Goal: Obtain resource: Download file/media

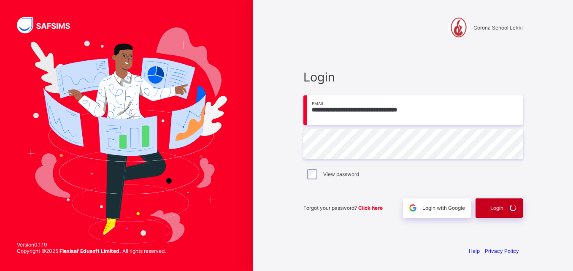
drag, startPoint x: 494, startPoint y: 196, endPoint x: 495, endPoint y: 202, distance: 5.5
click at [494, 201] on div "Forgot your password? Click here Login with Google Login" at bounding box center [412, 204] width 219 height 28
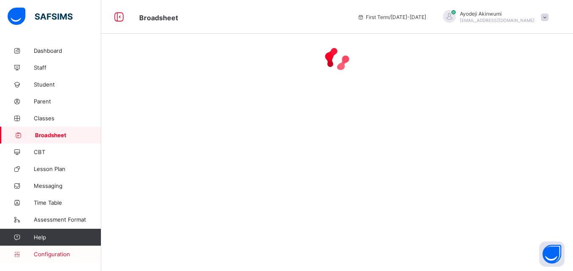
click at [63, 259] on link "Configuration" at bounding box center [50, 253] width 101 height 17
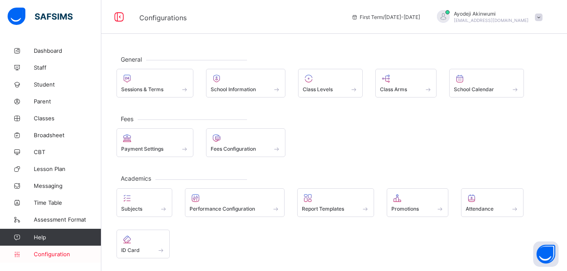
click at [63, 256] on span "Configuration" at bounding box center [67, 254] width 67 height 7
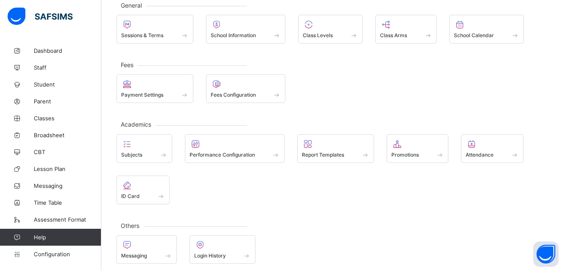
scroll to position [59, 0]
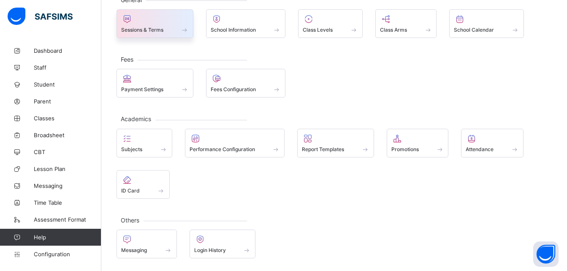
click at [169, 31] on div "Sessions & Terms" at bounding box center [154, 29] width 67 height 7
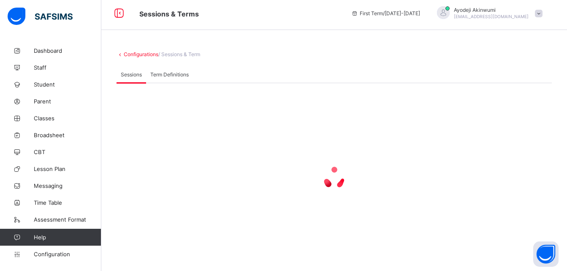
scroll to position [4, 0]
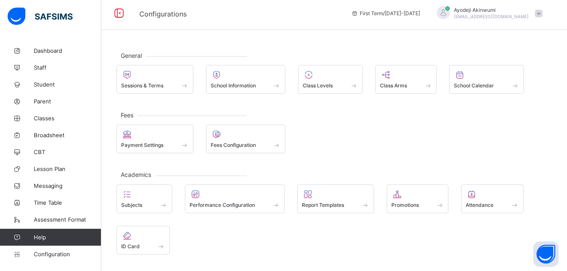
scroll to position [59, 0]
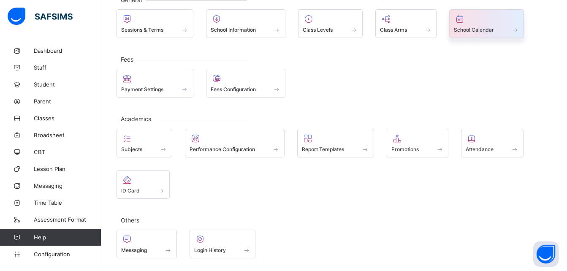
click at [491, 19] on div at bounding box center [485, 19] width 65 height 10
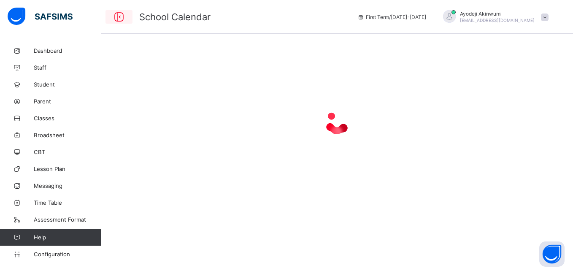
click at [118, 16] on icon at bounding box center [119, 17] width 14 height 12
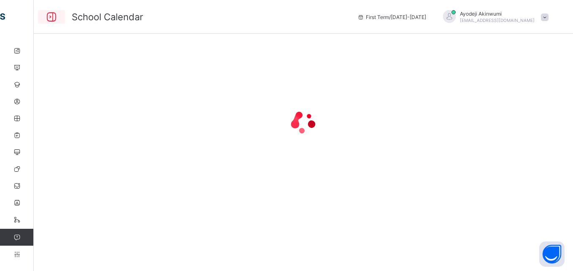
click at [46, 15] on icon at bounding box center [51, 17] width 14 height 12
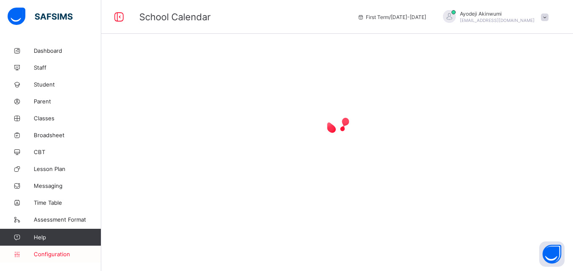
click at [48, 251] on span "Configuration" at bounding box center [67, 254] width 67 height 7
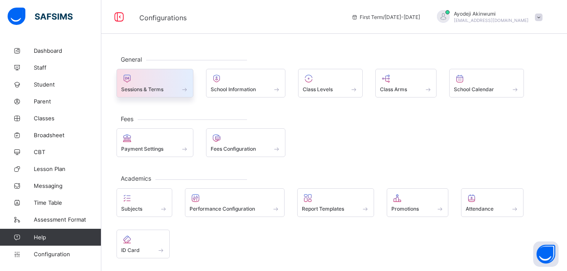
click at [156, 78] on div at bounding box center [154, 78] width 67 height 10
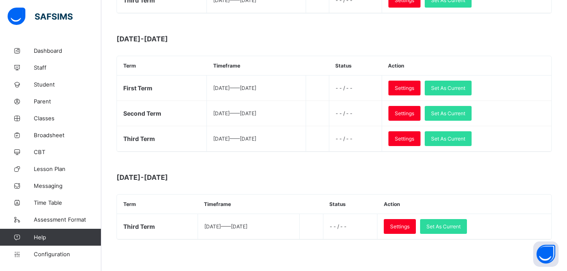
scroll to position [375, 0]
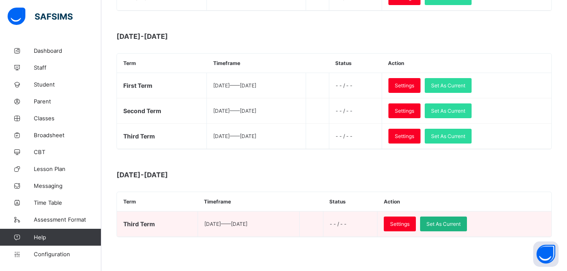
click at [460, 222] on span "Set As Current" at bounding box center [443, 224] width 34 height 6
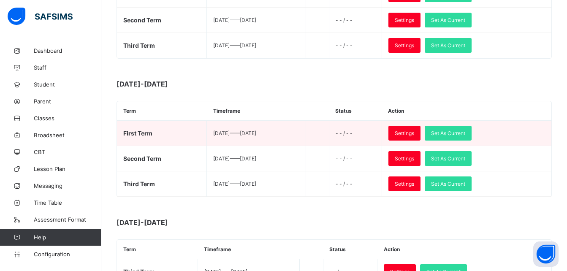
scroll to position [333, 0]
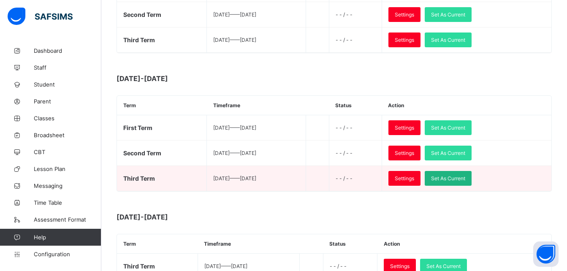
click at [465, 178] on span "Set As Current" at bounding box center [448, 178] width 34 height 6
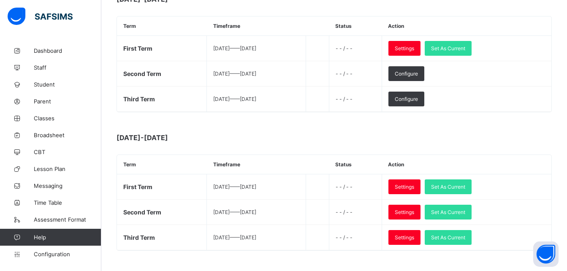
scroll to position [375, 0]
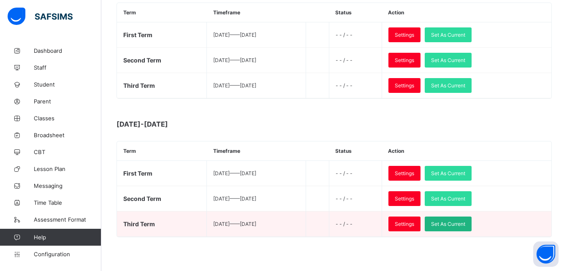
click at [465, 224] on span "Set As Current" at bounding box center [448, 224] width 34 height 6
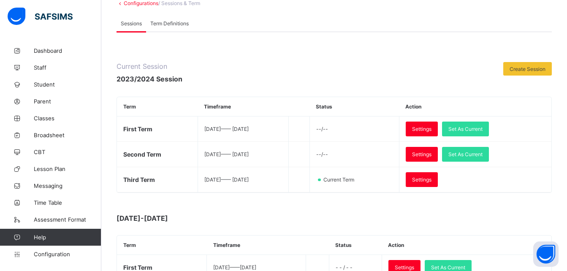
scroll to position [0, 0]
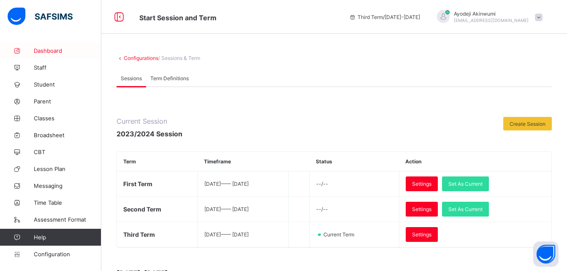
click at [44, 54] on span "Dashboard" at bounding box center [67, 50] width 67 height 7
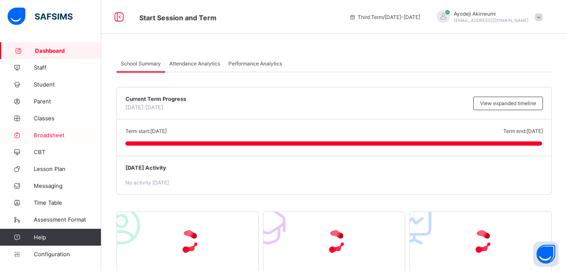
click at [48, 138] on span "Broadsheet" at bounding box center [67, 135] width 67 height 7
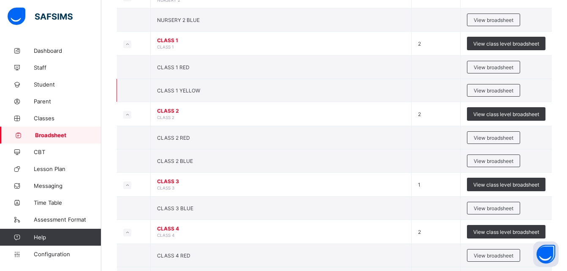
scroll to position [181, 0]
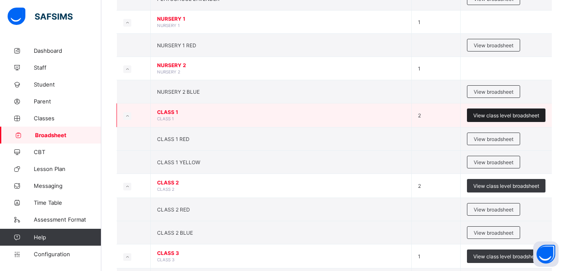
click at [496, 115] on span "View class level broadsheet" at bounding box center [506, 115] width 66 height 6
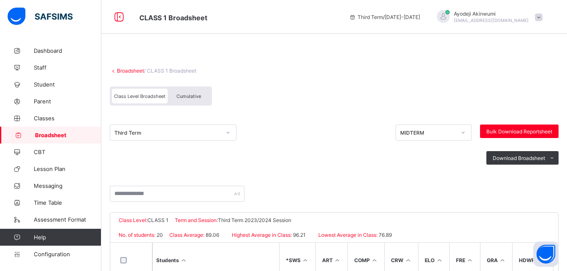
click at [198, 91] on div "Cumulative" at bounding box center [188, 96] width 42 height 15
click at [185, 96] on span "Cumulative" at bounding box center [188, 96] width 24 height 6
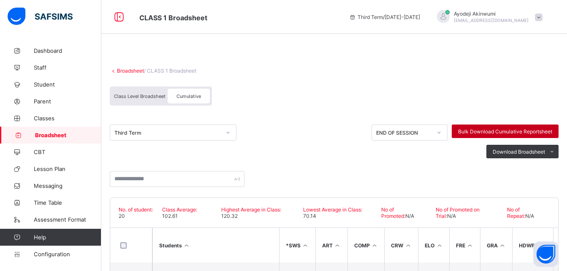
click at [527, 130] on span "Bulk Download Cumulative Reportsheet" at bounding box center [505, 131] width 94 height 6
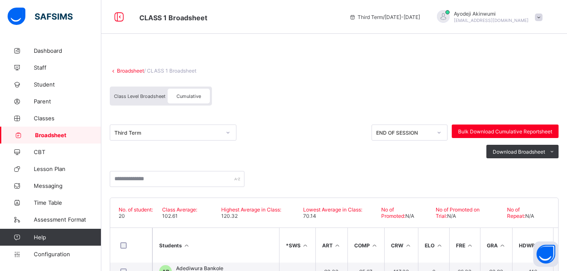
click at [121, 70] on link "Broadsheet" at bounding box center [130, 70] width 27 height 6
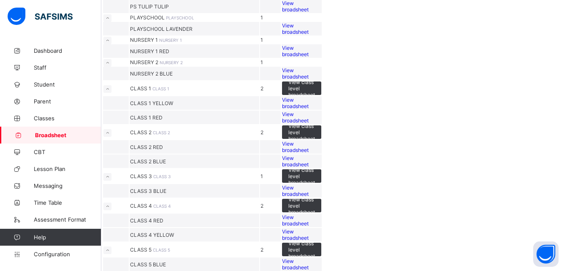
scroll to position [253, 0]
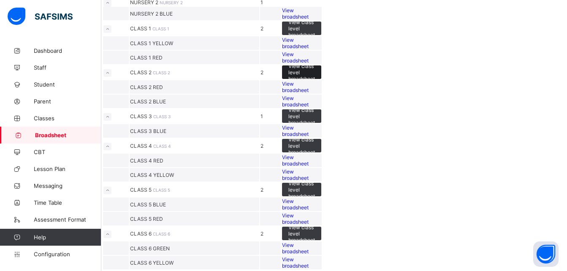
click at [315, 82] on span "View class level broadsheet" at bounding box center [301, 72] width 27 height 19
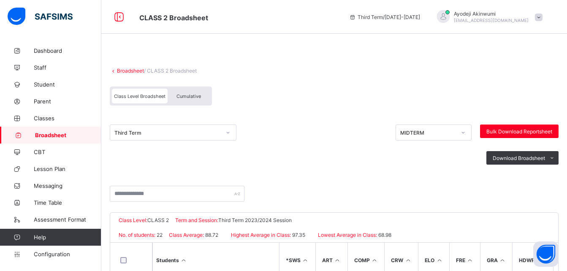
click at [185, 94] on span "Cumulative" at bounding box center [188, 96] width 24 height 6
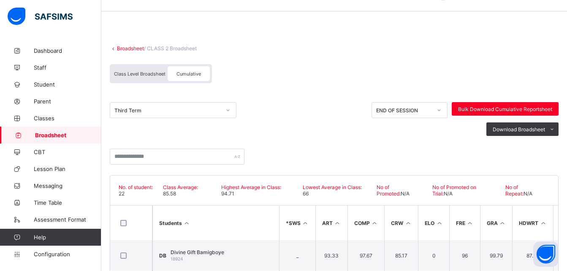
scroll to position [16, 0]
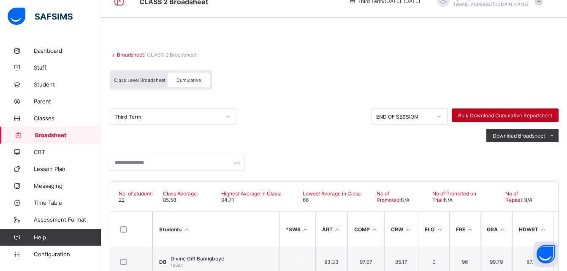
click at [492, 113] on span "Bulk Download Cumulative Reportsheet" at bounding box center [505, 115] width 94 height 6
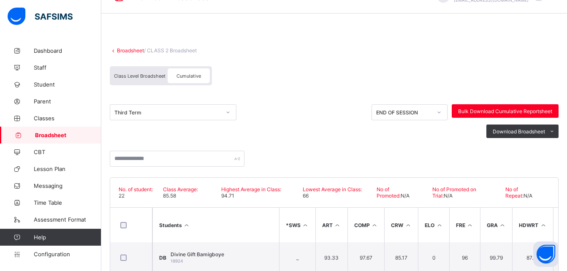
scroll to position [0, 0]
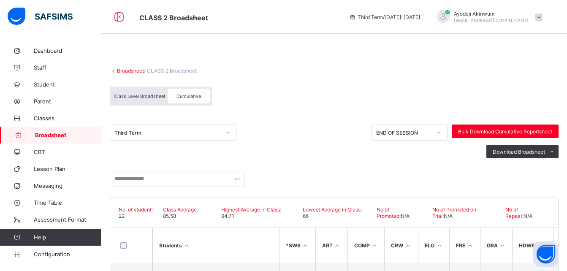
click at [127, 70] on link "Broadsheet" at bounding box center [130, 70] width 27 height 6
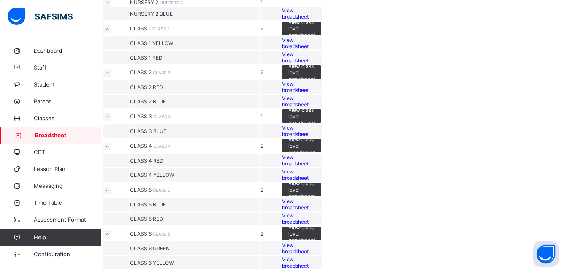
scroll to position [337, 0]
click at [315, 107] on span "View class level broadsheet" at bounding box center [301, 116] width 27 height 19
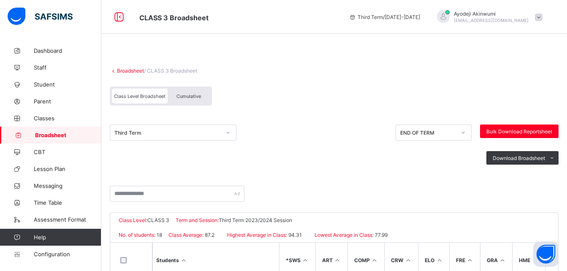
click at [186, 98] on span "Cumulative" at bounding box center [188, 96] width 24 height 6
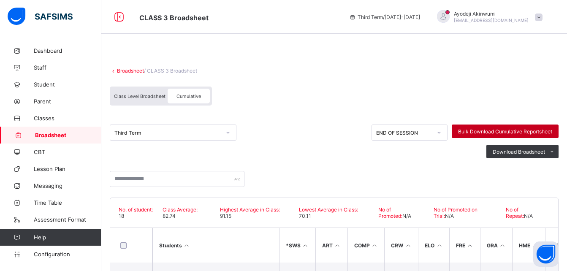
click at [503, 131] on span "Bulk Download Cumulative Reportsheet" at bounding box center [505, 131] width 94 height 6
click at [128, 70] on link "Broadsheet" at bounding box center [130, 70] width 27 height 6
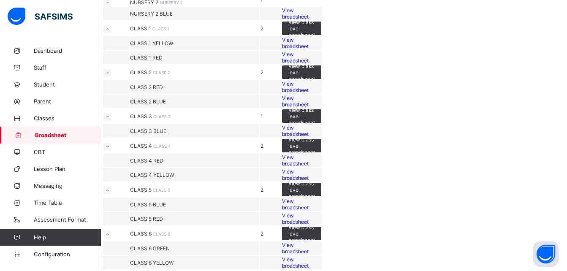
scroll to position [337, 0]
click at [315, 147] on span "View class level broadsheet" at bounding box center [301, 145] width 27 height 19
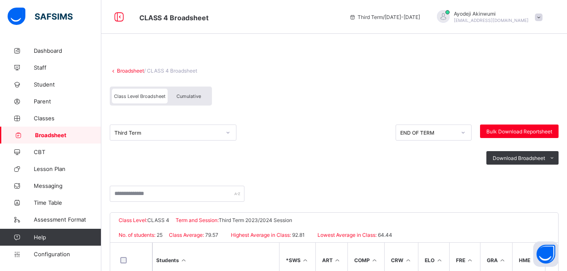
click at [181, 94] on span "Cumulative" at bounding box center [188, 96] width 24 height 6
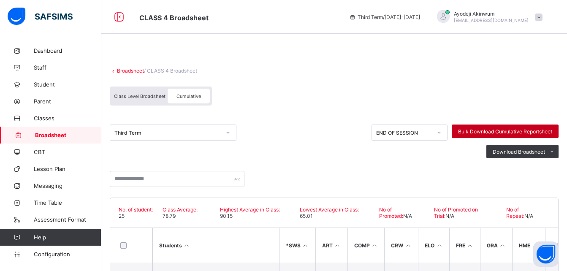
click at [507, 132] on span "Bulk Download Cumulative Reportsheet" at bounding box center [505, 131] width 94 height 6
click at [131, 70] on link "Broadsheet" at bounding box center [130, 70] width 27 height 6
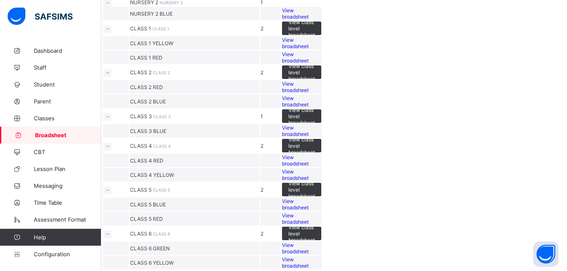
scroll to position [434, 0]
click at [315, 180] on span "View class level broadsheet" at bounding box center [301, 189] width 27 height 19
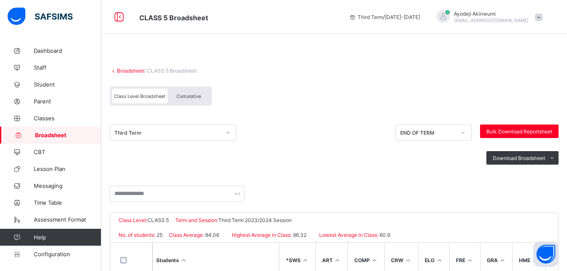
click at [195, 95] on span "Cumulative" at bounding box center [188, 96] width 24 height 6
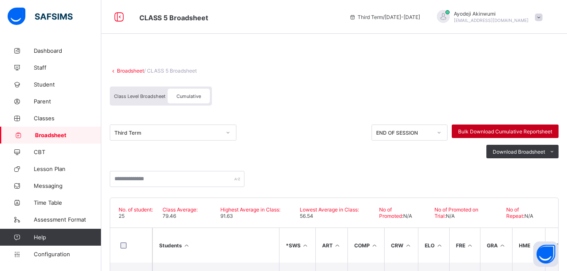
click at [494, 131] on span "Bulk Download Cumulative Reportsheet" at bounding box center [505, 131] width 94 height 6
click at [126, 70] on link "Broadsheet" at bounding box center [130, 70] width 27 height 6
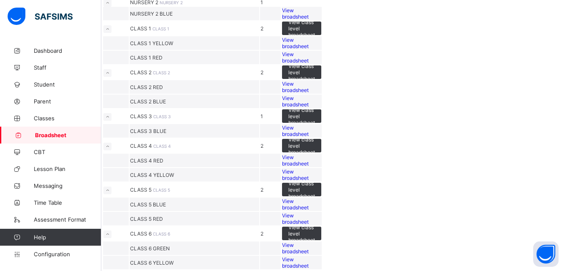
scroll to position [434, 0]
click at [315, 224] on span "View class level broadsheet" at bounding box center [301, 233] width 27 height 19
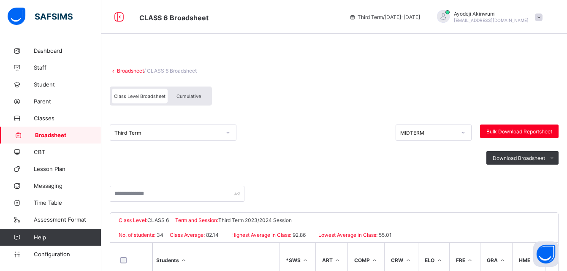
click at [176, 92] on div "Cumulative" at bounding box center [188, 96] width 42 height 15
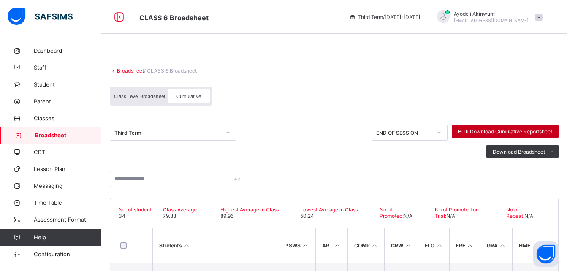
click at [501, 131] on span "Bulk Download Cumulative Reportsheet" at bounding box center [505, 131] width 94 height 6
click at [129, 70] on link "Broadsheet" at bounding box center [130, 70] width 27 height 6
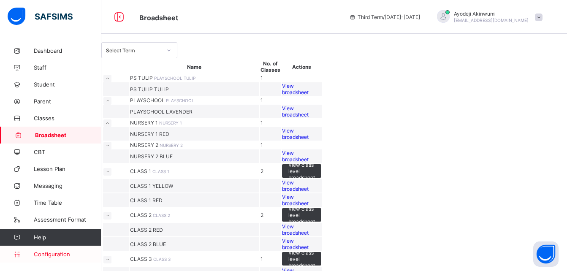
click at [48, 256] on span "Configuration" at bounding box center [67, 254] width 67 height 7
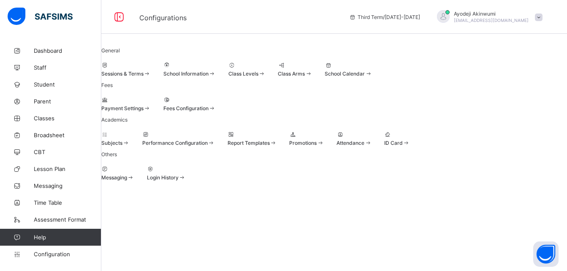
click at [151, 77] on span at bounding box center [146, 73] width 7 height 6
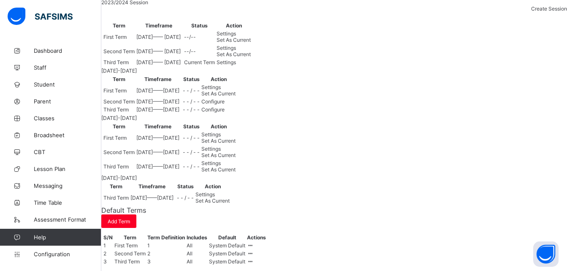
scroll to position [333, 0]
click at [235, 173] on span "Set As Current" at bounding box center [218, 169] width 34 height 6
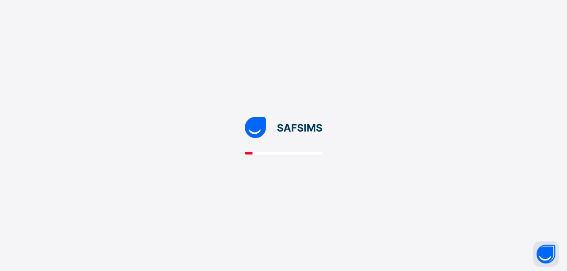
scroll to position [0, 0]
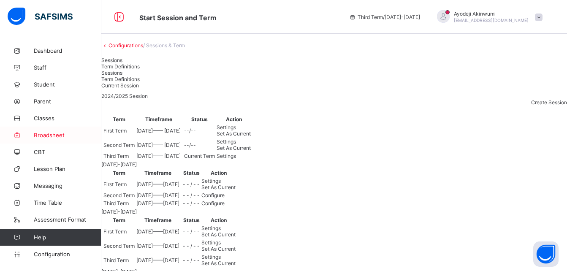
click at [49, 129] on link "Broadsheet" at bounding box center [50, 135] width 101 height 17
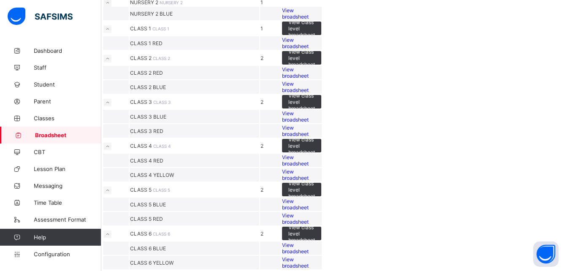
scroll to position [253, 0]
click at [321, 35] on div "View class level broadsheet" at bounding box center [301, 28] width 39 height 13
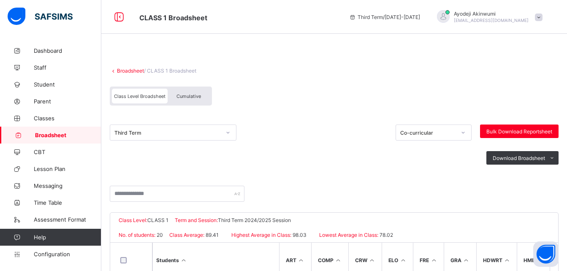
click at [193, 94] on span "Cumulative" at bounding box center [188, 96] width 24 height 6
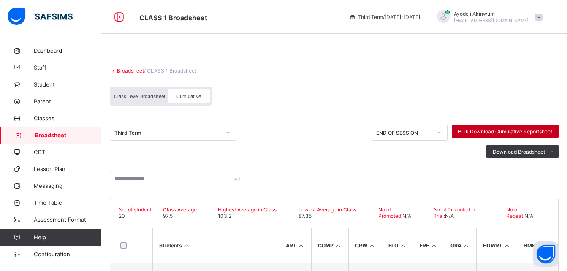
click at [510, 129] on span "Bulk Download Cumulative Reportsheet" at bounding box center [505, 131] width 94 height 6
click at [126, 70] on link "Broadsheet" at bounding box center [130, 70] width 27 height 6
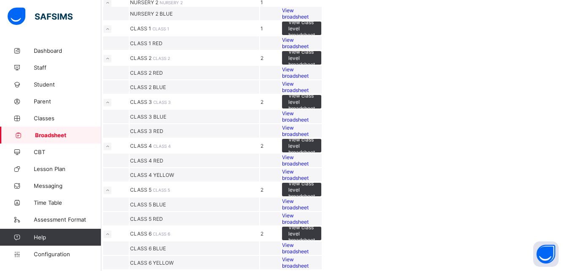
scroll to position [211, 0]
click at [315, 67] on span "View class level broadsheet" at bounding box center [301, 58] width 27 height 19
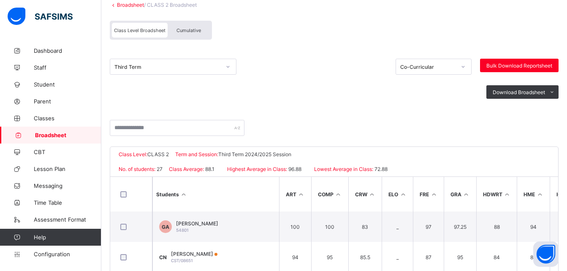
scroll to position [31, 0]
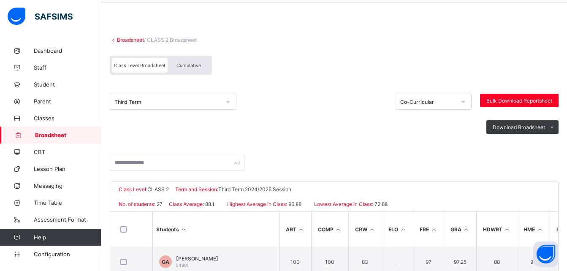
click at [189, 69] on div "Cumulative" at bounding box center [188, 65] width 42 height 15
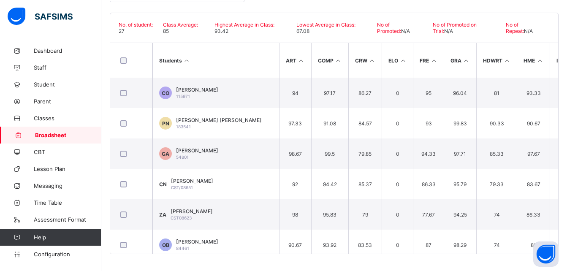
scroll to position [0, 0]
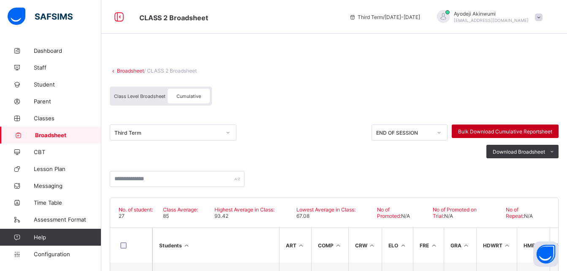
click at [487, 128] on span "Bulk Download Cumulative Reportsheet" at bounding box center [505, 131] width 94 height 6
click at [132, 69] on link "Broadsheet" at bounding box center [130, 70] width 27 height 6
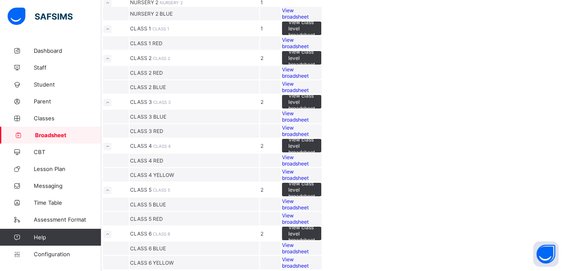
scroll to position [295, 0]
click at [315, 111] on span "View class level broadsheet" at bounding box center [301, 101] width 27 height 19
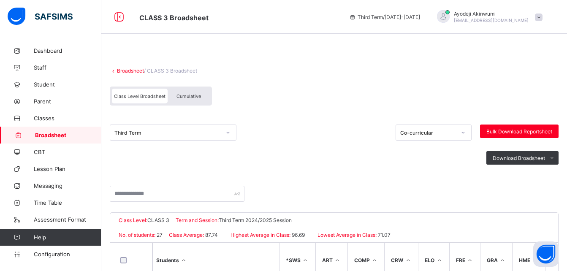
click at [190, 97] on span "Cumulative" at bounding box center [188, 96] width 24 height 6
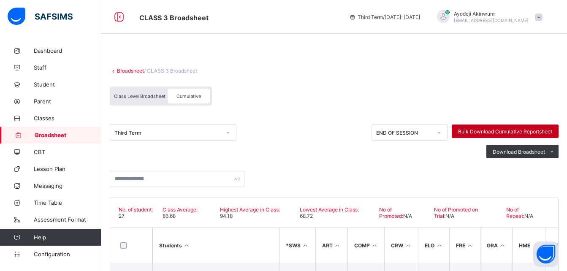
click at [481, 129] on span "Bulk Download Cumulative Reportsheet" at bounding box center [505, 131] width 94 height 6
drag, startPoint x: 121, startPoint y: 71, endPoint x: 129, endPoint y: 87, distance: 17.9
click at [121, 71] on link "Broadsheet" at bounding box center [130, 70] width 27 height 6
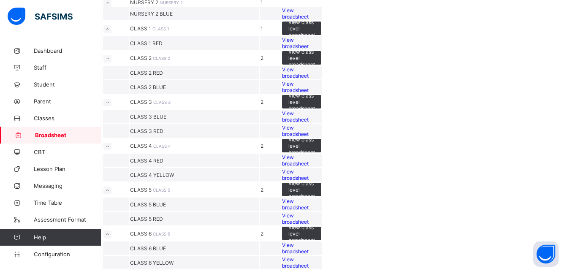
scroll to position [337, 0]
click at [315, 155] on span "View class level broadsheet" at bounding box center [301, 145] width 27 height 19
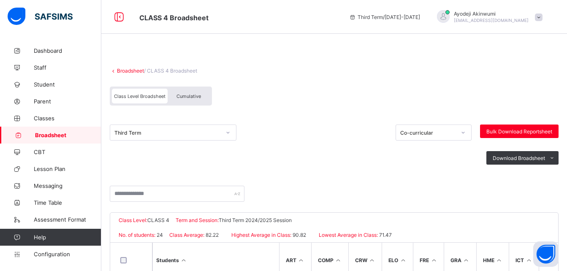
click at [249, 117] on div "Third Term Co-curricular Bulk Download Reportsheet Download Broadsheet PDF Exce…" at bounding box center [334, 150] width 448 height 72
click at [188, 96] on span "Cumulative" at bounding box center [188, 96] width 24 height 6
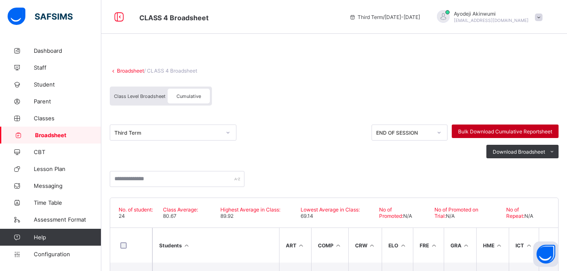
click at [500, 129] on span "Bulk Download Cumulative Reportsheet" at bounding box center [505, 131] width 94 height 6
click at [122, 70] on link "Broadsheet" at bounding box center [130, 70] width 27 height 6
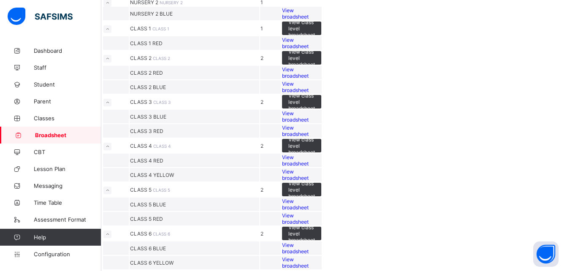
scroll to position [380, 0]
click at [315, 197] on span "View class level broadsheet" at bounding box center [301, 189] width 27 height 19
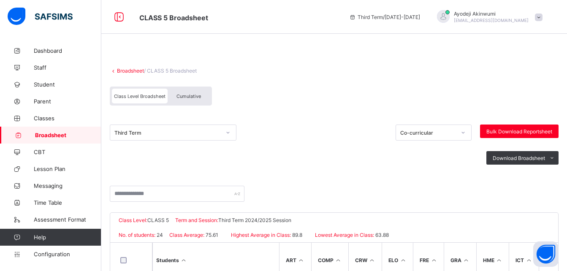
click at [185, 94] on span "Cumulative" at bounding box center [188, 96] width 24 height 6
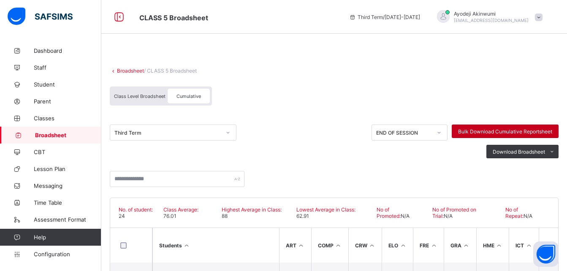
click at [498, 128] on span "Bulk Download Cumulative Reportsheet" at bounding box center [505, 131] width 94 height 6
click at [129, 70] on link "Broadsheet" at bounding box center [130, 70] width 27 height 6
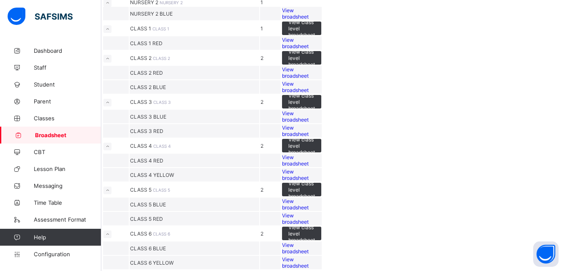
scroll to position [458, 0]
click at [315, 224] on span "View class level broadsheet" at bounding box center [301, 233] width 27 height 19
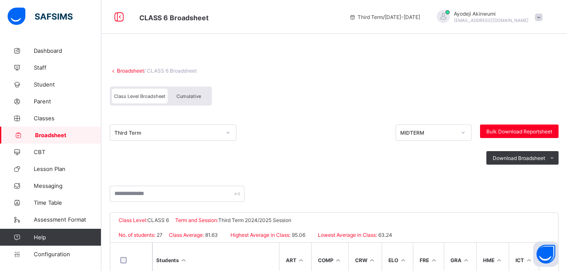
click at [193, 95] on span "Cumulative" at bounding box center [188, 96] width 24 height 6
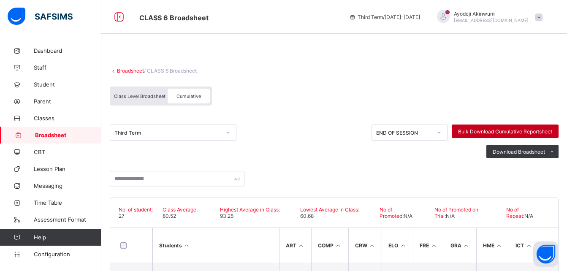
click at [494, 127] on div "Bulk Download Cumulative Reportsheet" at bounding box center [504, 130] width 107 height 13
click at [135, 70] on link "Broadsheet" at bounding box center [130, 70] width 27 height 6
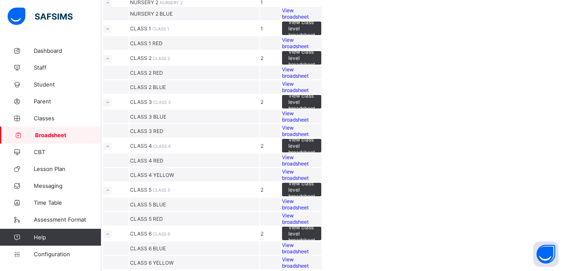
scroll to position [458, 0]
click at [315, 180] on span "View class level broadsheet" at bounding box center [301, 189] width 27 height 19
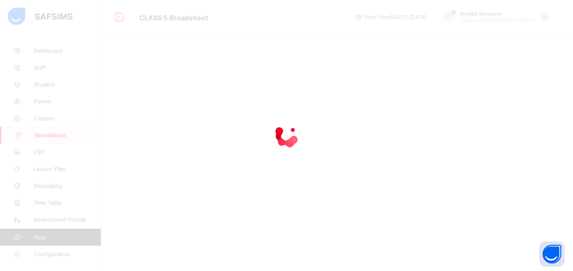
click at [350, 119] on div at bounding box center [286, 135] width 573 height 271
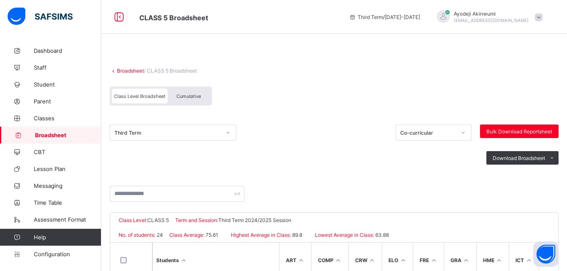
click at [188, 93] on div "Cumulative" at bounding box center [188, 96] width 42 height 15
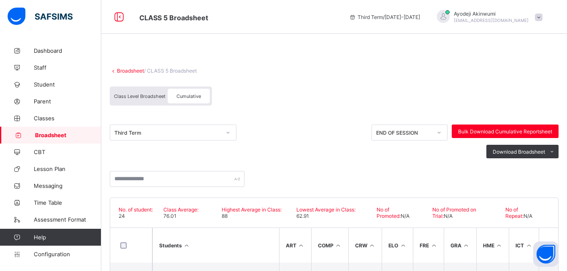
click at [481, 130] on span "Bulk Download Cumulative Reportsheet" at bounding box center [505, 131] width 94 height 6
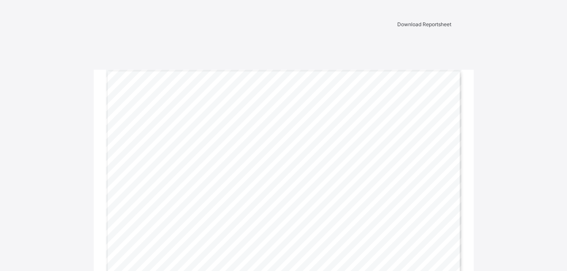
click at [414, 27] on span "Download Reportsheet" at bounding box center [424, 24] width 54 height 6
click at [421, 26] on span "Download Reportsheet" at bounding box center [413, 28] width 54 height 6
click at [407, 30] on span "Download Reportsheet" at bounding box center [413, 28] width 54 height 6
click at [415, 27] on span "Download Reportsheet" at bounding box center [413, 28] width 54 height 6
click at [417, 27] on span "Download Reportsheet" at bounding box center [413, 28] width 54 height 6
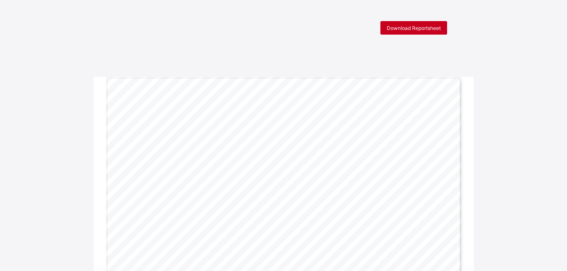
click at [416, 25] on span "Download Reportsheet" at bounding box center [413, 28] width 54 height 6
click at [418, 25] on span "Download Reportsheet" at bounding box center [413, 28] width 54 height 6
click at [425, 30] on span "Download Reportsheet" at bounding box center [413, 28] width 54 height 6
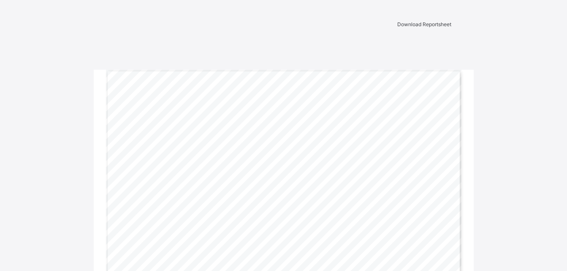
click at [420, 27] on div "Download Reportsheet" at bounding box center [283, 24] width 335 height 6
click at [399, 27] on span "Download Reportsheet" at bounding box center [413, 28] width 54 height 6
click at [409, 27] on span "Download Reportsheet" at bounding box center [413, 28] width 54 height 6
